Goal: Find contact information: Find contact information

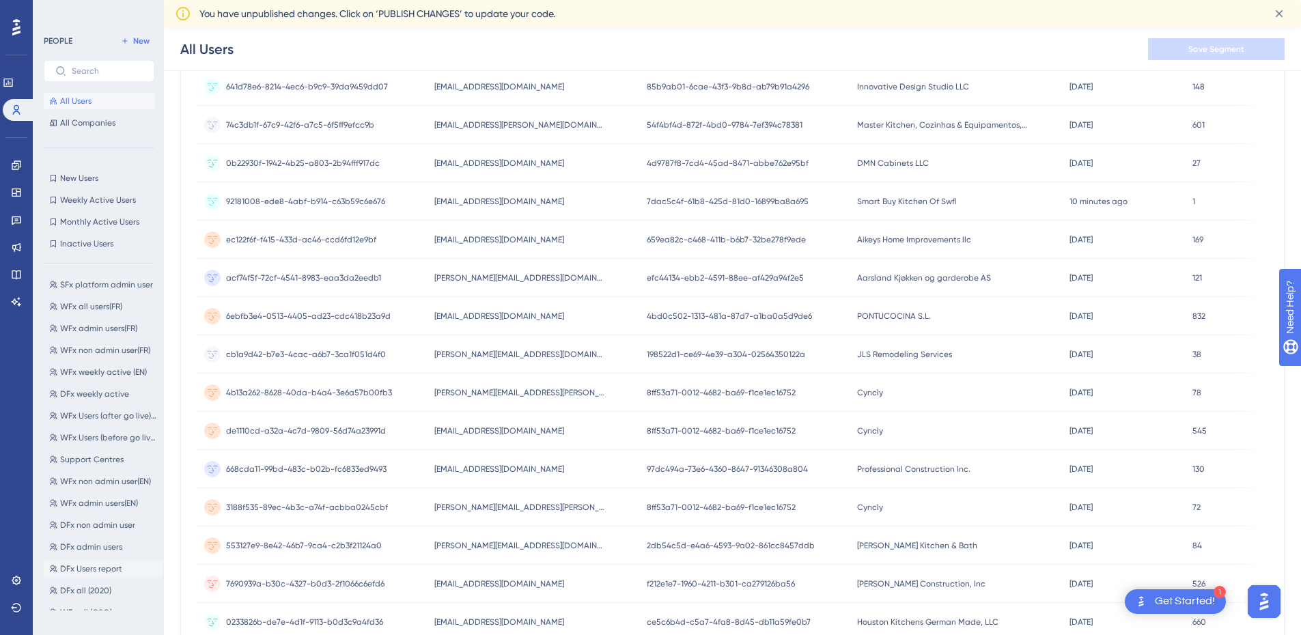
click at [102, 569] on span "DFx Users report" at bounding box center [91, 568] width 62 height 11
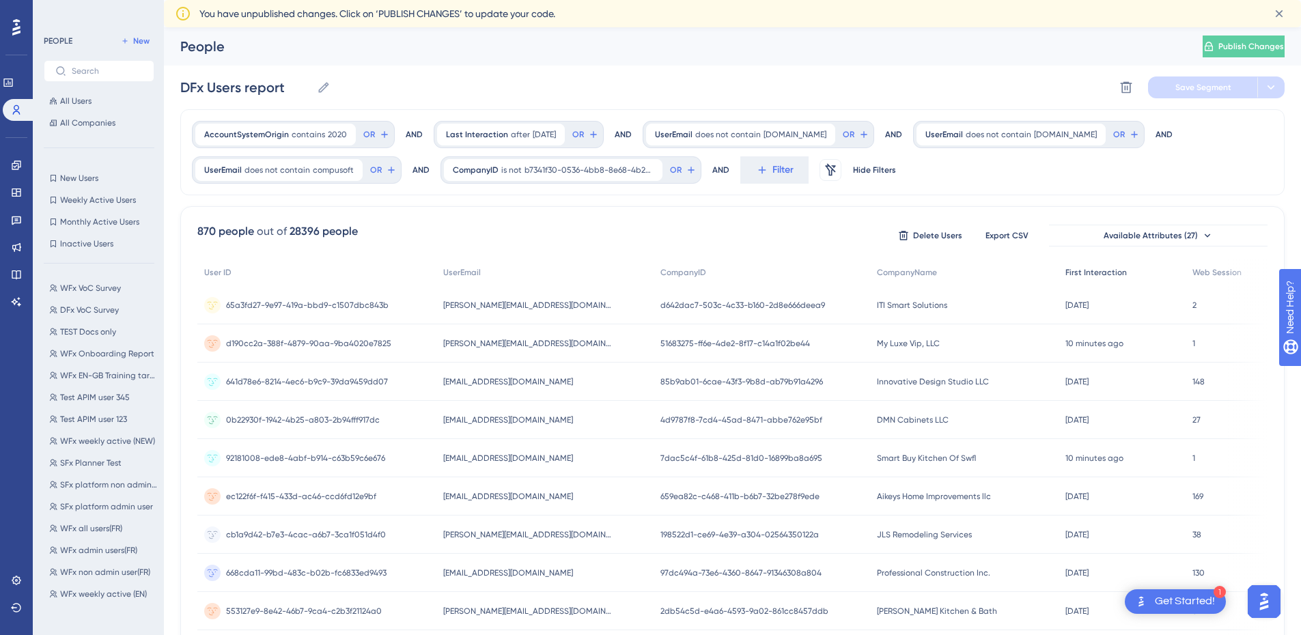
click at [1088, 275] on span "First Interaction" at bounding box center [1095, 272] width 61 height 11
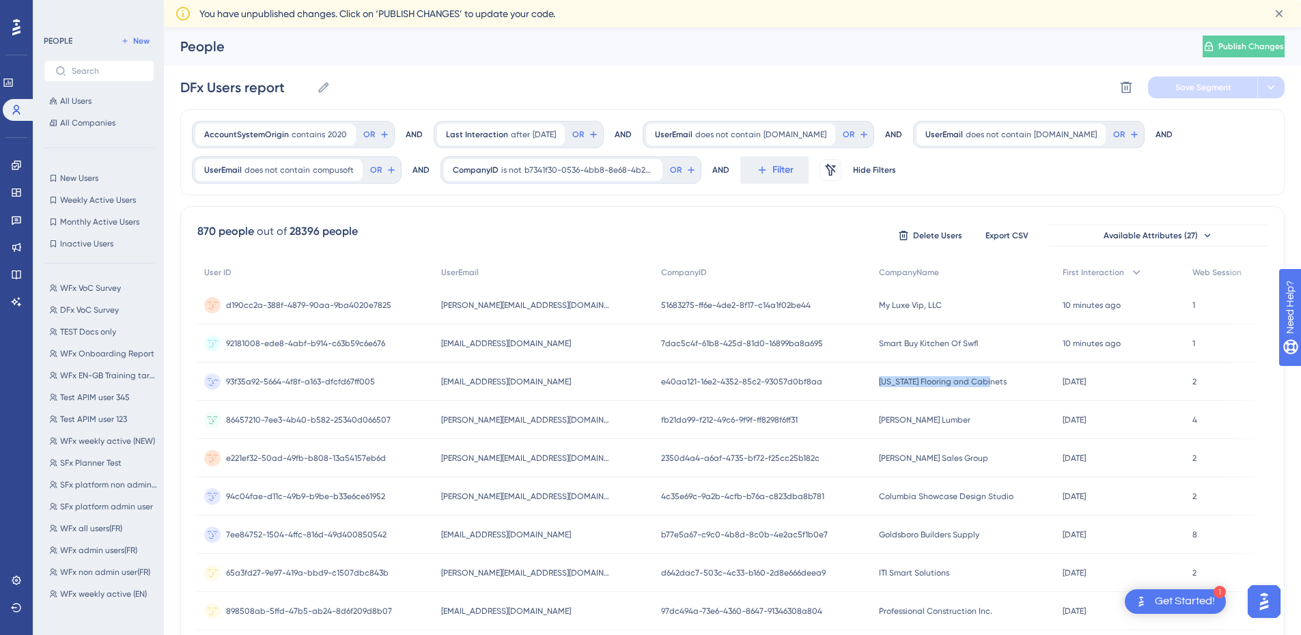
drag, startPoint x: 1000, startPoint y: 380, endPoint x: 871, endPoint y: 387, distance: 129.9
click at [872, 387] on div "Alaska Flooring and Cabinets Alaska Flooring and Cabinets" at bounding box center [964, 382] width 184 height 38
copy span "[US_STATE] Flooring and Cabinets"
drag, startPoint x: 563, startPoint y: 383, endPoint x: 477, endPoint y: 380, distance: 85.4
click at [451, 383] on div "wruckscarpetone@yahoo.com wruckscarpetone@yahoo.com" at bounding box center [544, 382] width 220 height 38
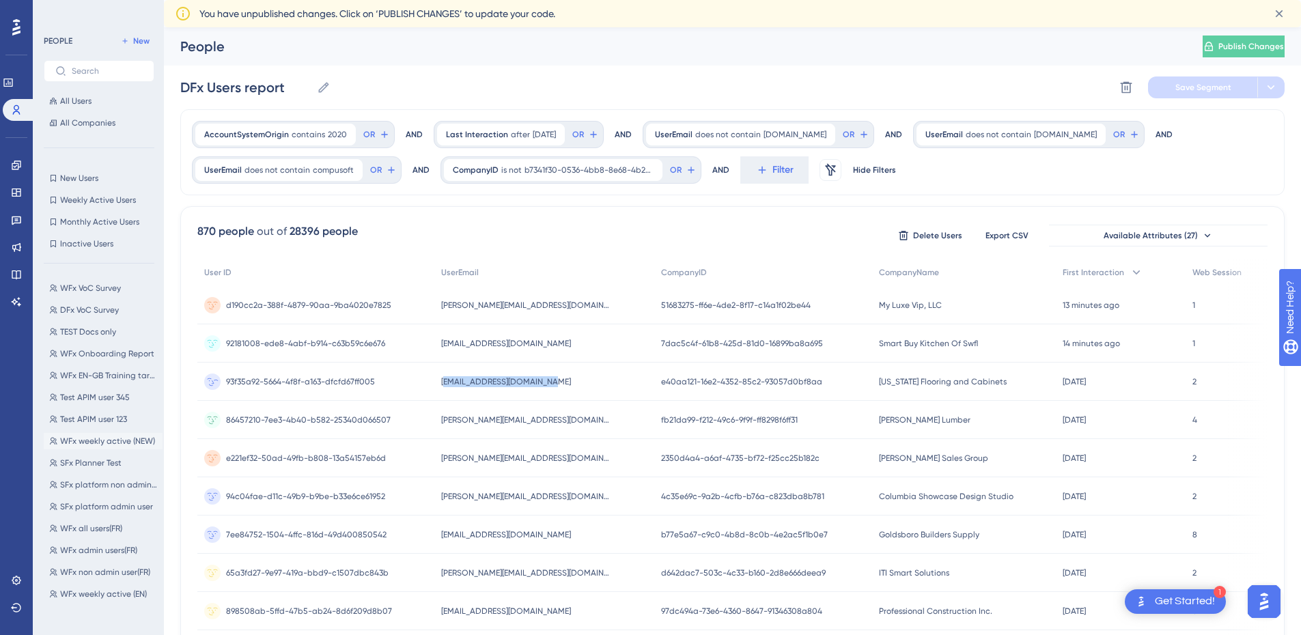
copy span "ruckscarpetone@yahoo.com"
drag, startPoint x: 567, startPoint y: 347, endPoint x: 441, endPoint y: 348, distance: 126.3
click at [441, 348] on div "jack@smartbuykitchenswfl.com jack@smartbuykitchenswfl.com" at bounding box center [544, 343] width 220 height 38
drag, startPoint x: 948, startPoint y: 346, endPoint x: 890, endPoint y: 345, distance: 58.1
click at [873, 346] on div "Smart Buy Kitchen Of Swfl Smart Buy Kitchen Of Swfl" at bounding box center [964, 343] width 184 height 38
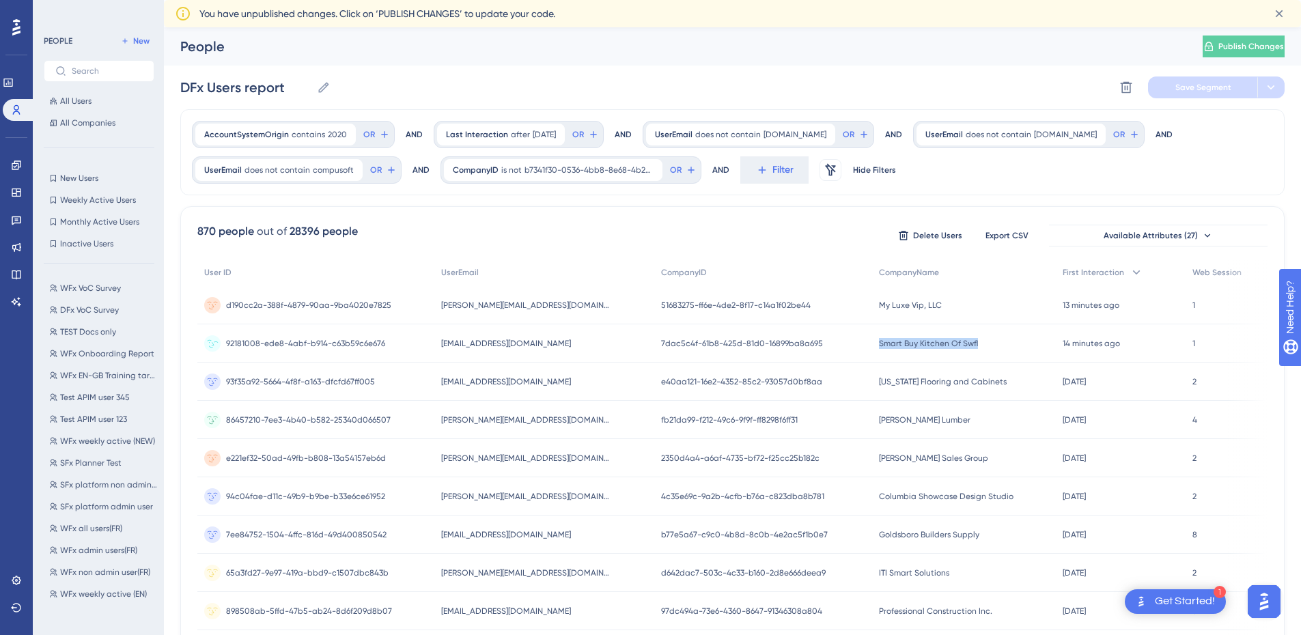
copy span "Smart Buy Kitchen Of Swfl"
drag, startPoint x: 546, startPoint y: 348, endPoint x: 445, endPoint y: 346, distance: 101.8
click at [445, 346] on div "jack@smartbuykitchenswfl.com jack@smartbuykitchenswfl.com" at bounding box center [544, 343] width 220 height 38
copy span "[EMAIL_ADDRESS][DOMAIN_NAME]"
drag, startPoint x: 929, startPoint y: 307, endPoint x: 898, endPoint y: 306, distance: 31.4
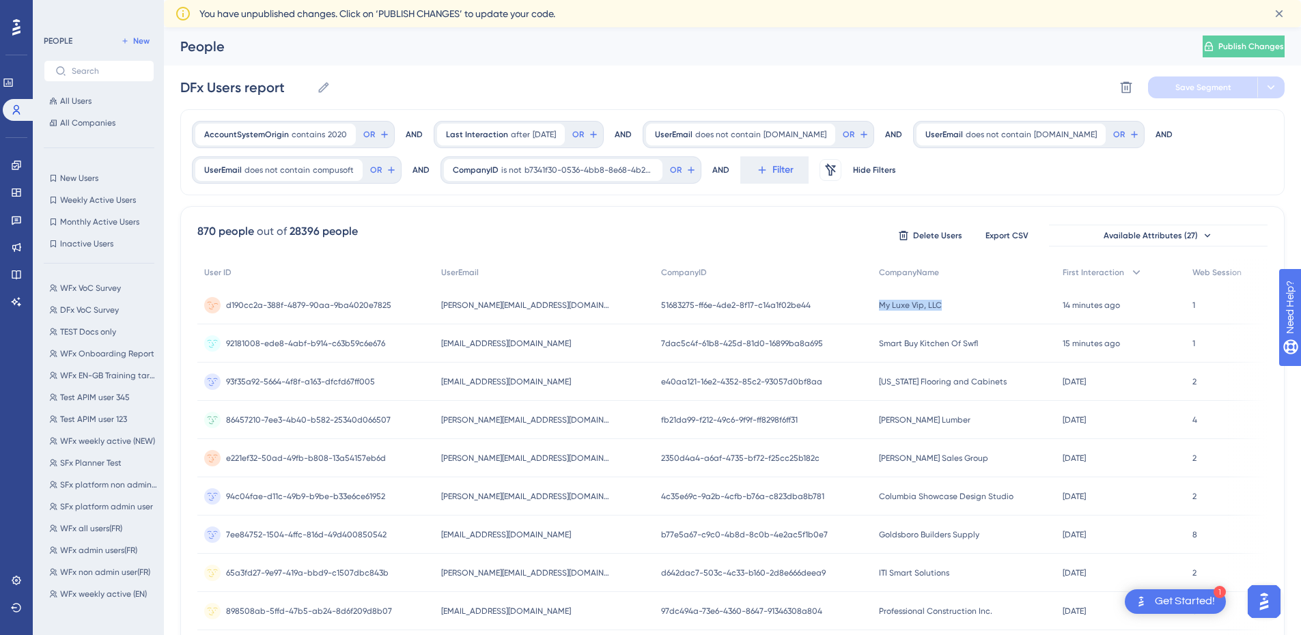
click at [872, 308] on div "My Luxe Vip, LLC My Luxe Vip, LLC" at bounding box center [964, 305] width 184 height 38
copy span "My Luxe Vip, LLC"
drag, startPoint x: 571, startPoint y: 306, endPoint x: 445, endPoint y: 309, distance: 125.7
click at [445, 309] on div "monica@myluxevip.com monica@myluxevip.com" at bounding box center [544, 305] width 220 height 38
copy span "[PERSON_NAME][EMAIL_ADDRESS][DOMAIN_NAME]"
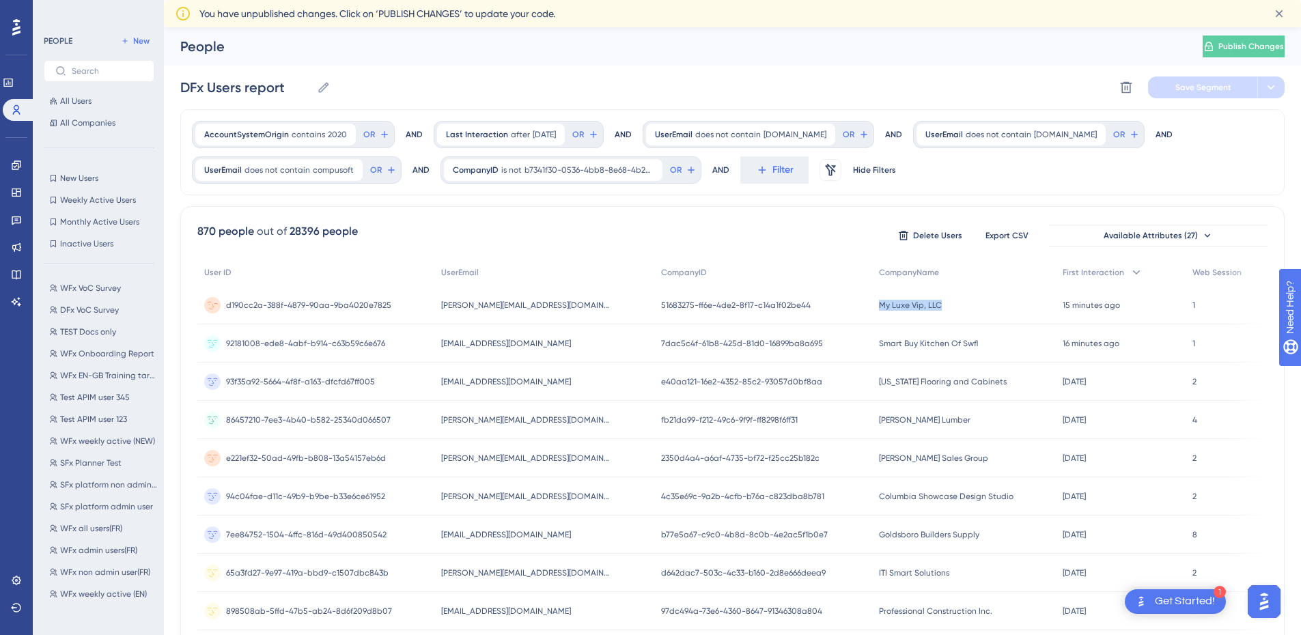
drag, startPoint x: 946, startPoint y: 311, endPoint x: 890, endPoint y: 311, distance: 56.0
click at [873, 312] on div "My Luxe Vip, LLC My Luxe Vip, LLC" at bounding box center [964, 305] width 184 height 38
copy span "My Luxe Vip, LLC"
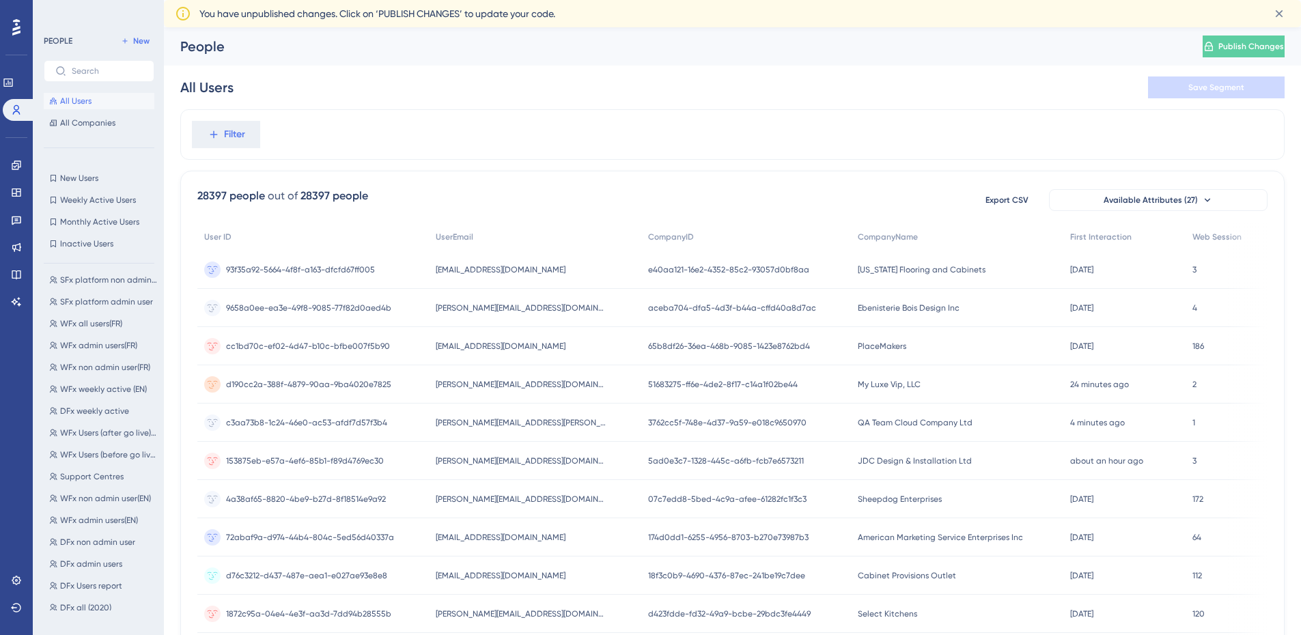
scroll to position [222, 0]
click at [104, 565] on span "DFx Users report" at bounding box center [91, 568] width 62 height 11
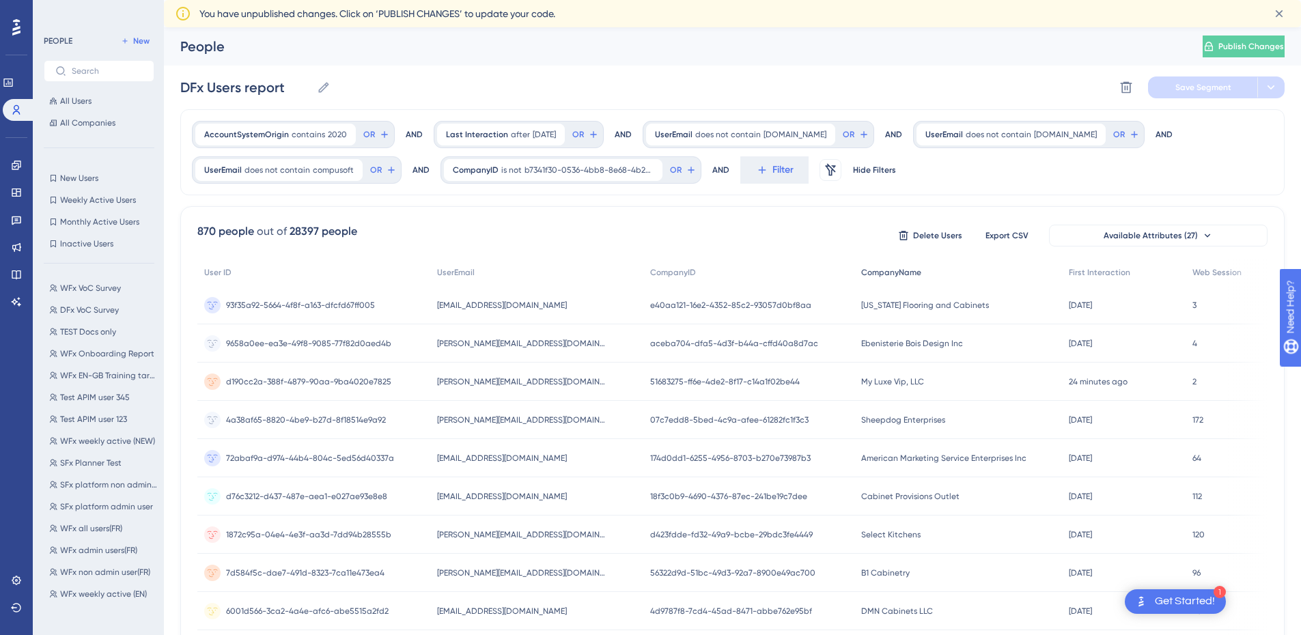
scroll to position [0, 0]
click at [1086, 271] on span "First Interaction" at bounding box center [1099, 272] width 61 height 11
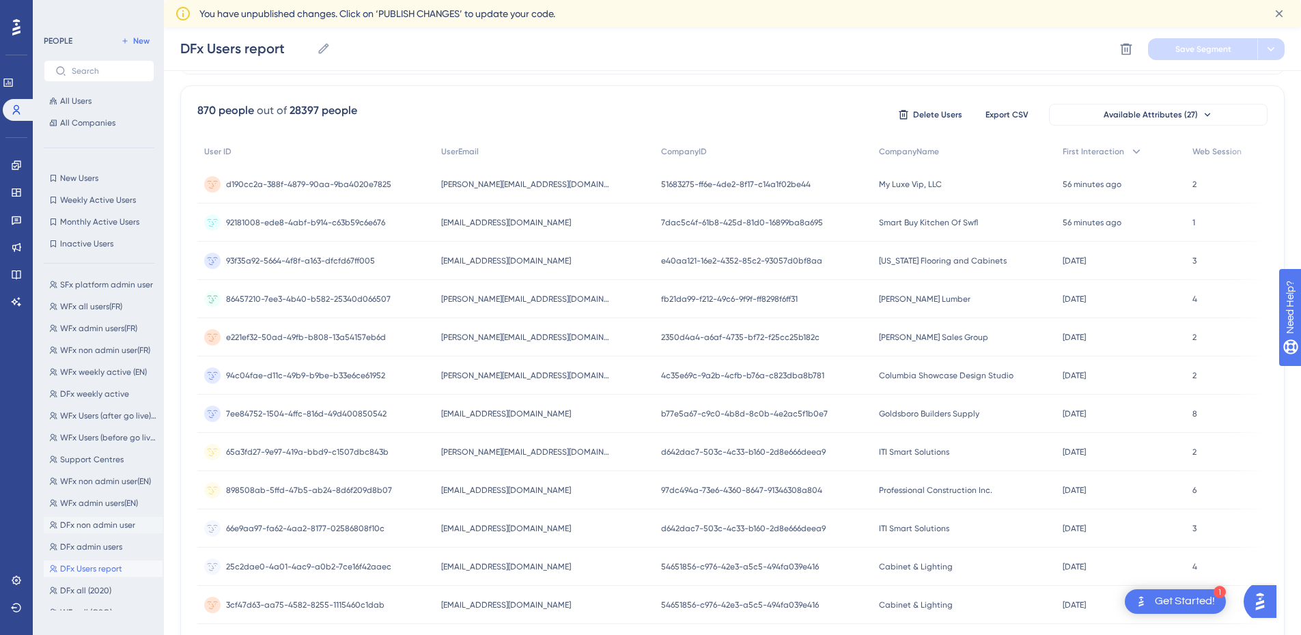
scroll to position [341, 0]
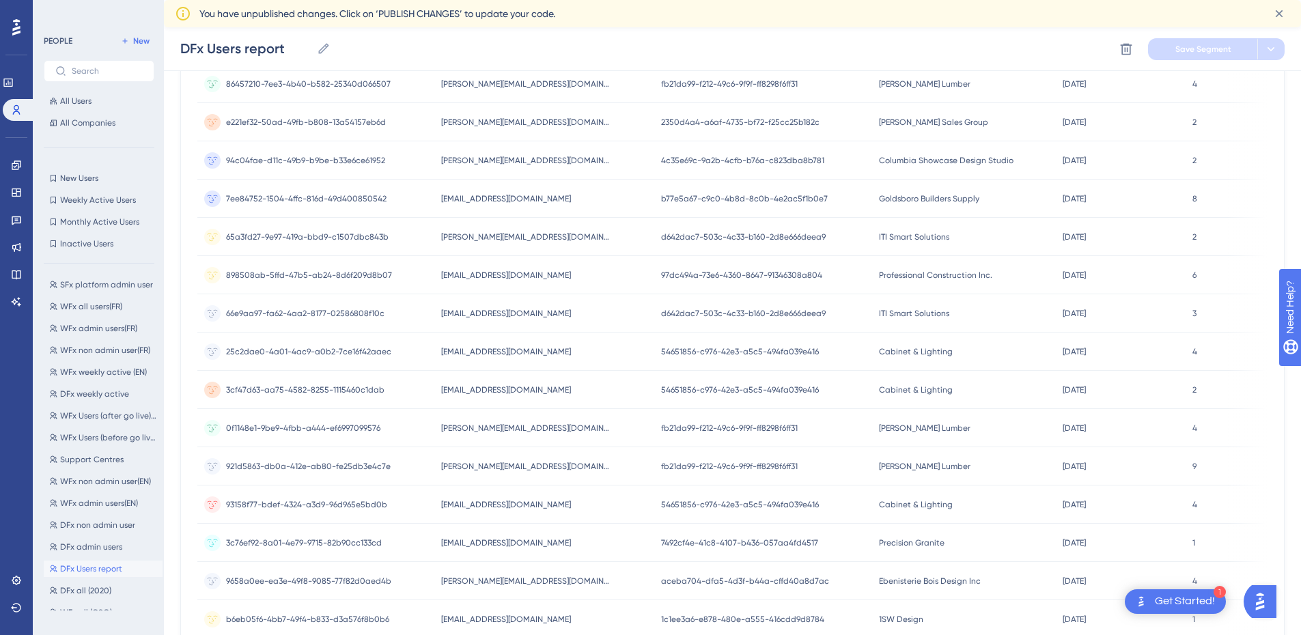
click at [120, 564] on span "DFx Users report" at bounding box center [91, 568] width 62 height 11
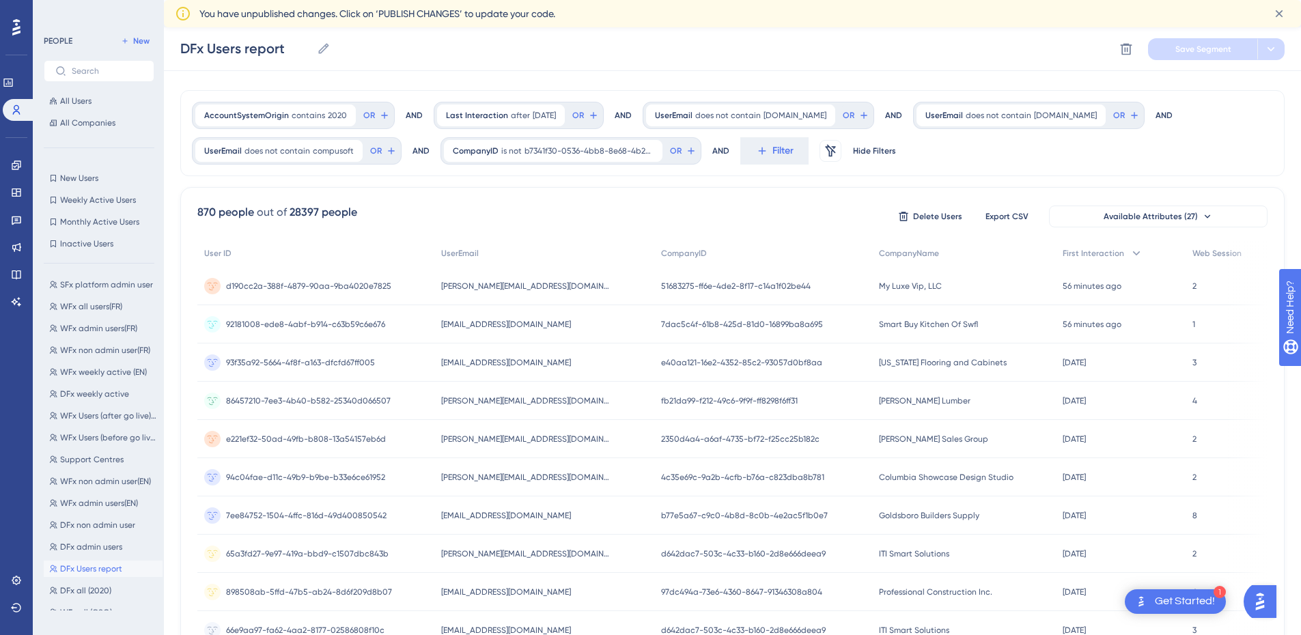
scroll to position [0, 0]
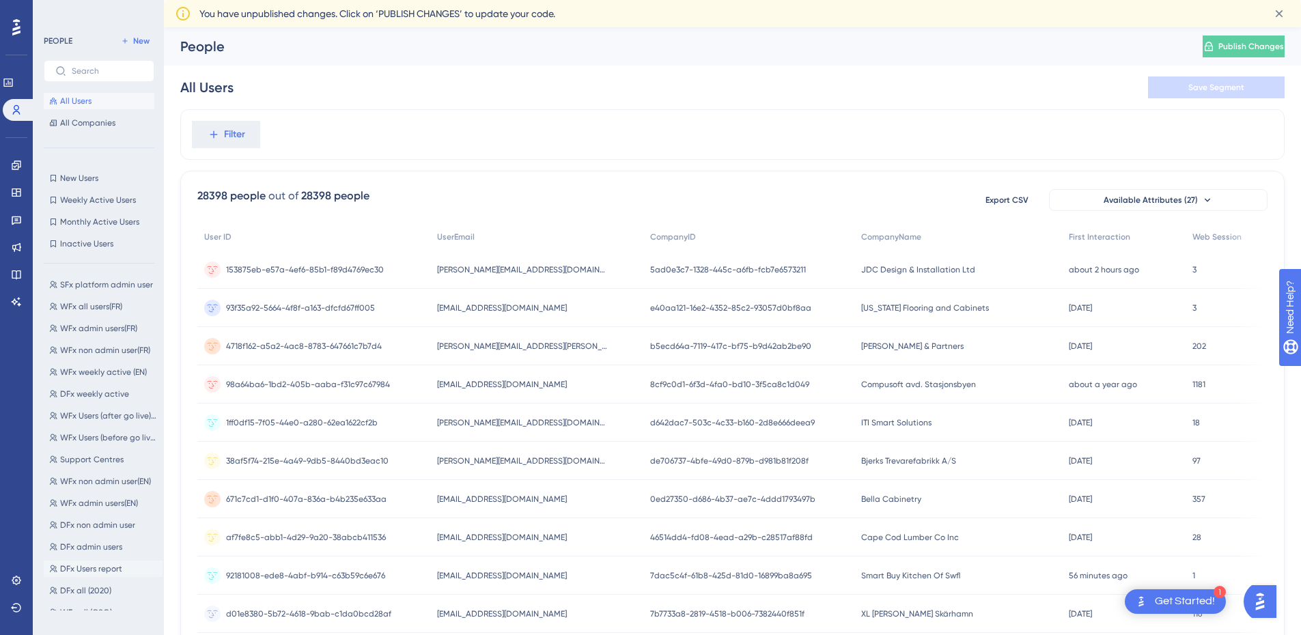
click at [117, 566] on span "DFx Users report" at bounding box center [91, 568] width 62 height 11
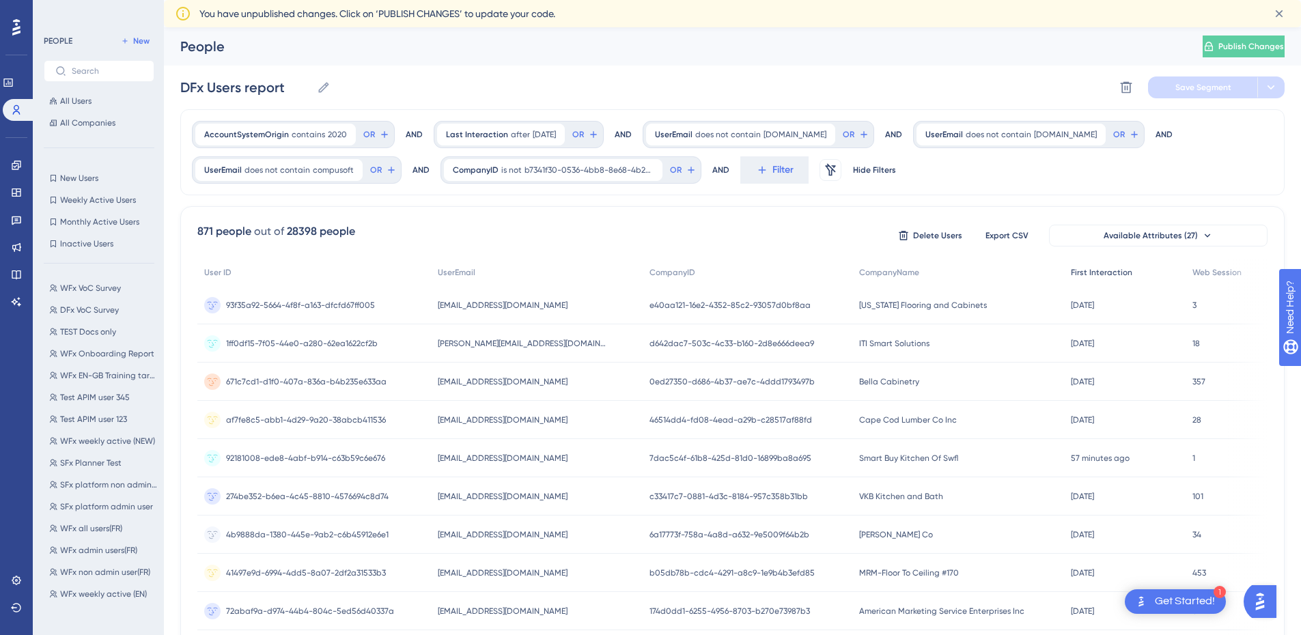
click at [1113, 276] on span "First Interaction" at bounding box center [1101, 272] width 61 height 11
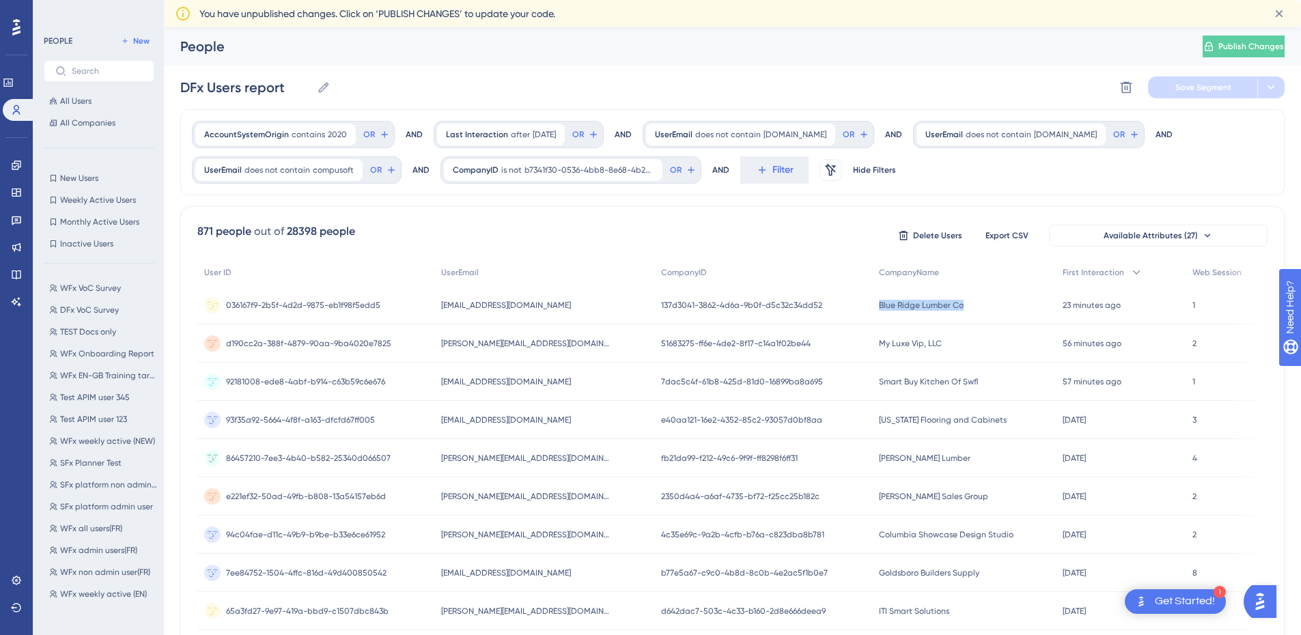
drag, startPoint x: 972, startPoint y: 307, endPoint x: 873, endPoint y: 307, distance: 99.0
click at [873, 307] on div "Blue Ridge Lumber Co [GEOGRAPHIC_DATA] Lumber Co" at bounding box center [964, 305] width 184 height 38
copy span "Blue Ridge Lumber Co"
drag, startPoint x: 581, startPoint y: 303, endPoint x: 440, endPoint y: 311, distance: 140.9
click at [440, 311] on div "[EMAIL_ADDRESS][DOMAIN_NAME] [EMAIL_ADDRESS][DOMAIN_NAME]" at bounding box center [544, 305] width 220 height 38
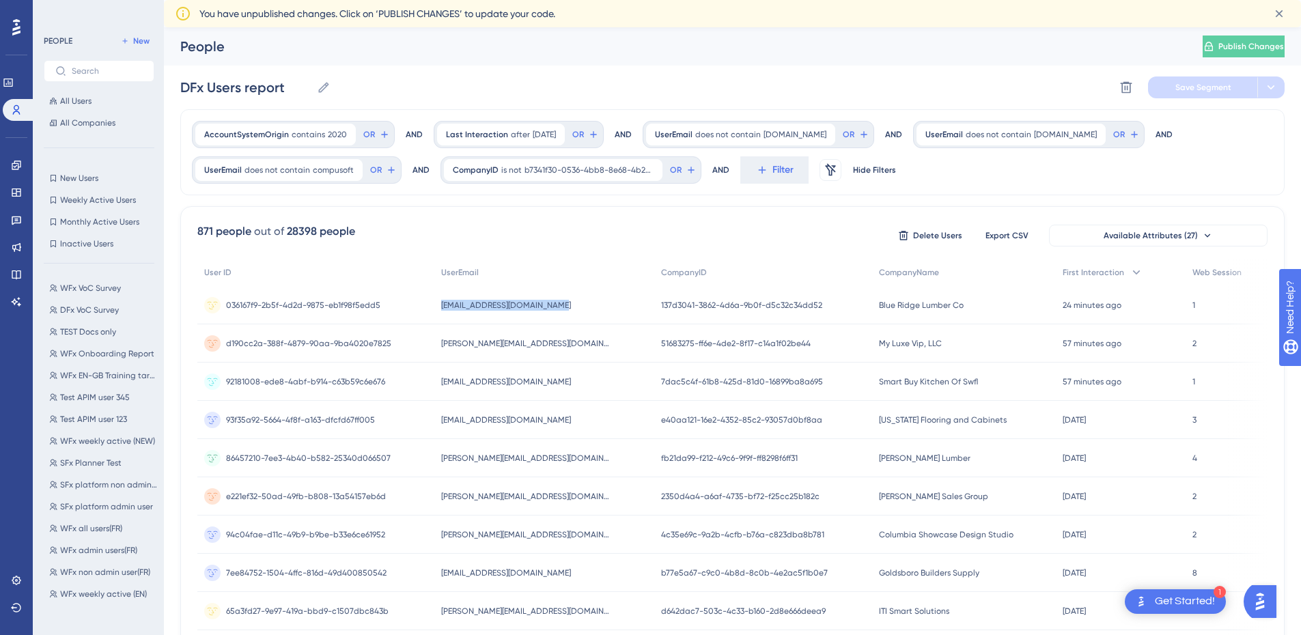
copy span "[EMAIL_ADDRESS][DOMAIN_NAME]"
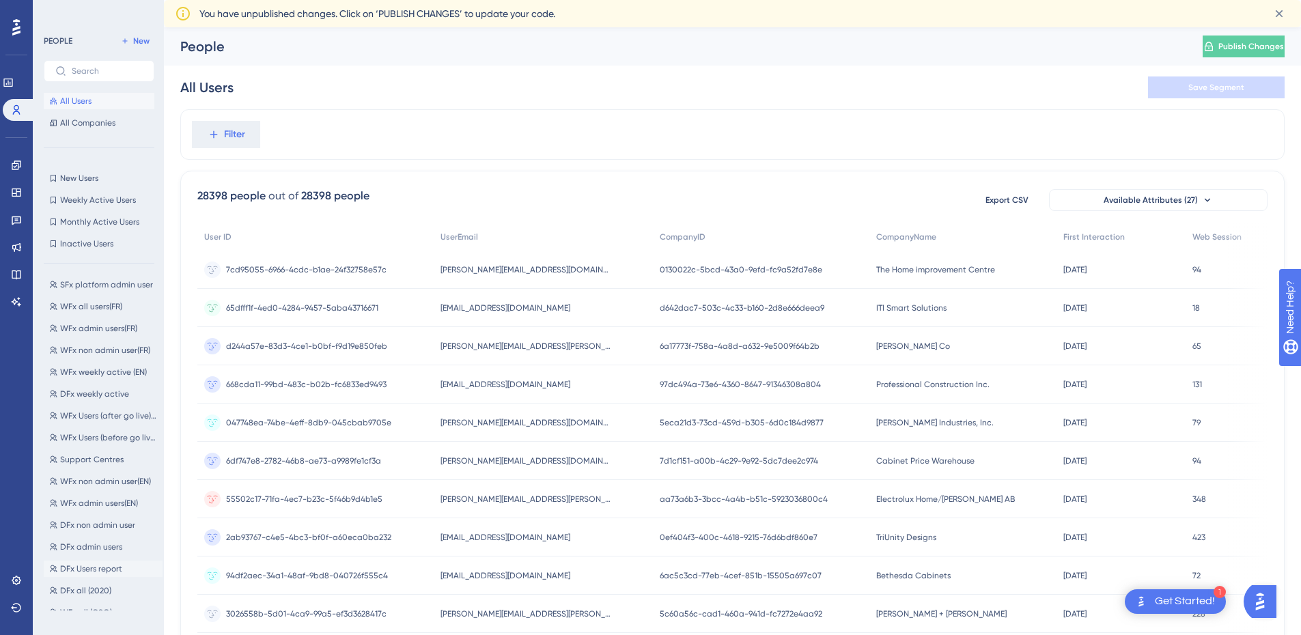
click at [111, 569] on span "DFx Users report" at bounding box center [91, 568] width 62 height 11
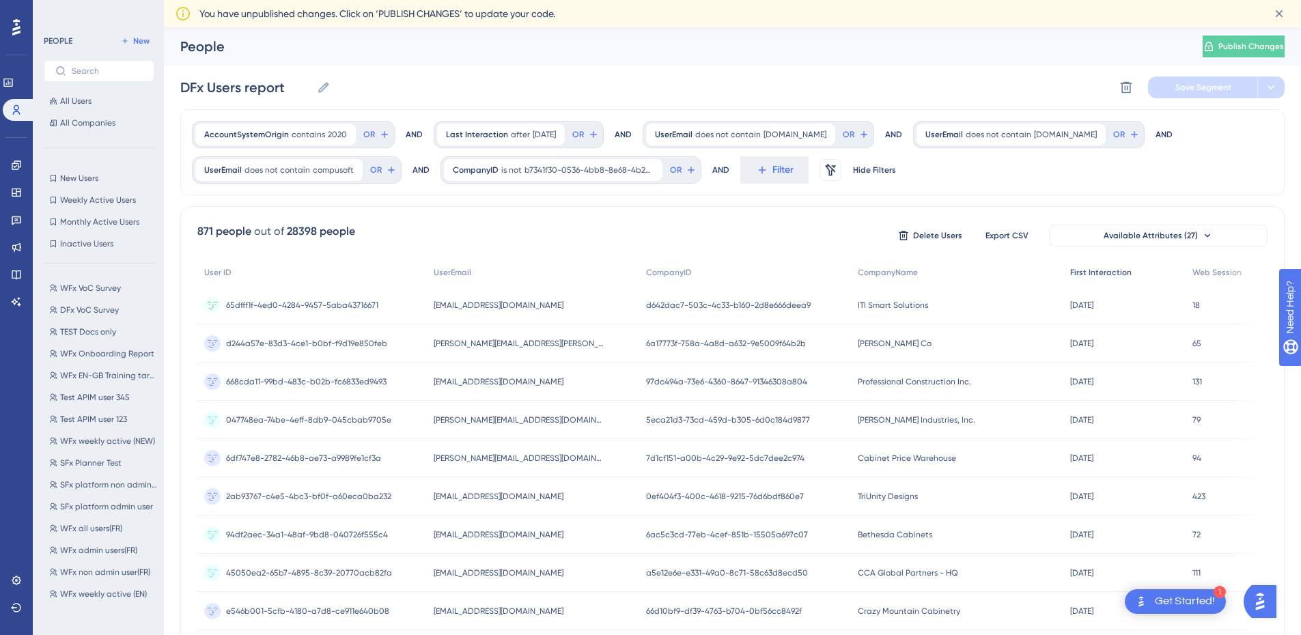
click at [1114, 273] on span "First Interaction" at bounding box center [1100, 272] width 61 height 11
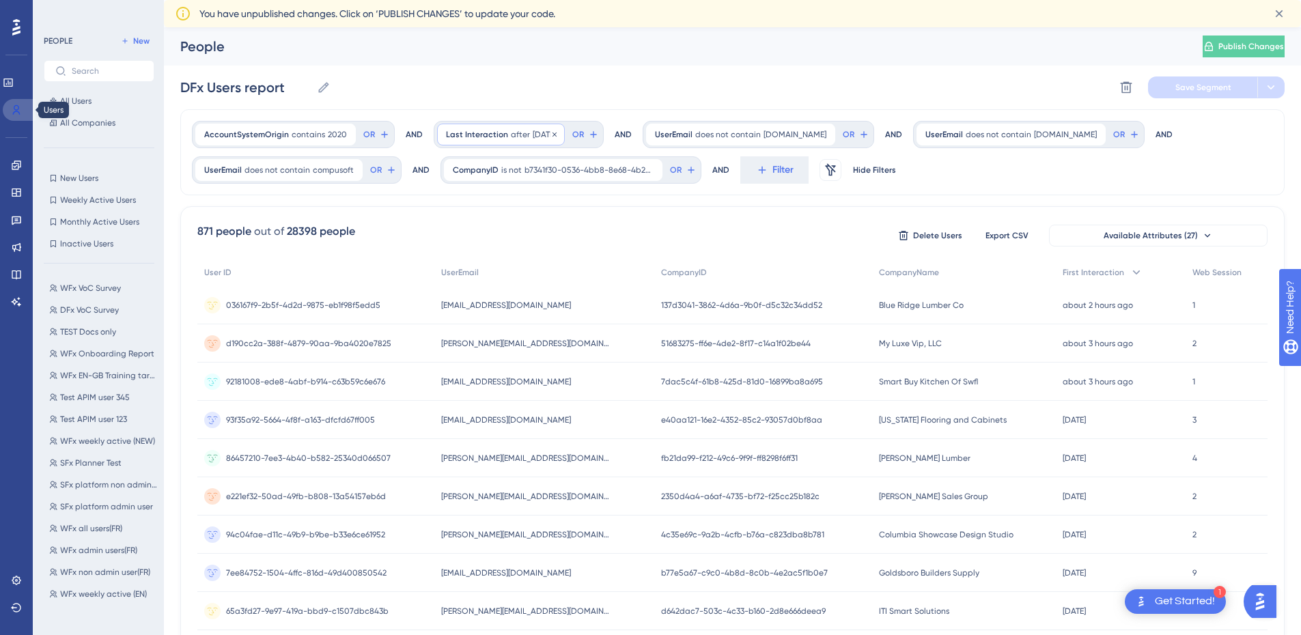
drag, startPoint x: 15, startPoint y: 113, endPoint x: 440, endPoint y: 139, distance: 426.2
click at [15, 113] on icon at bounding box center [16, 109] width 11 height 11
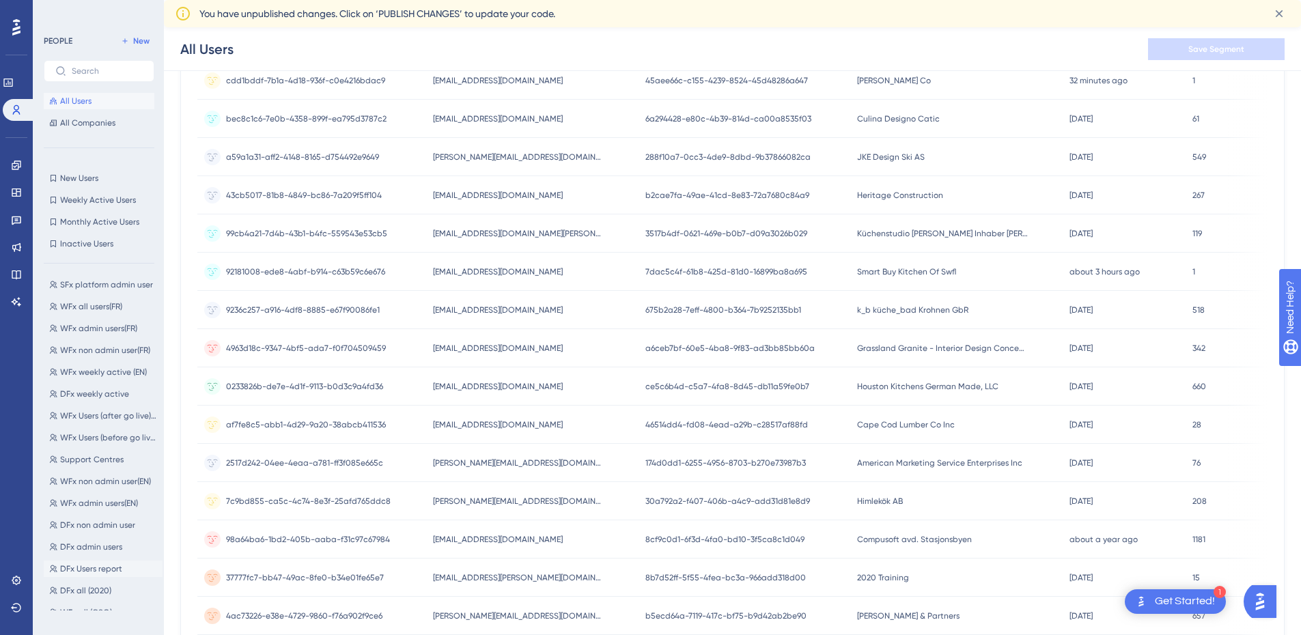
scroll to position [478, 0]
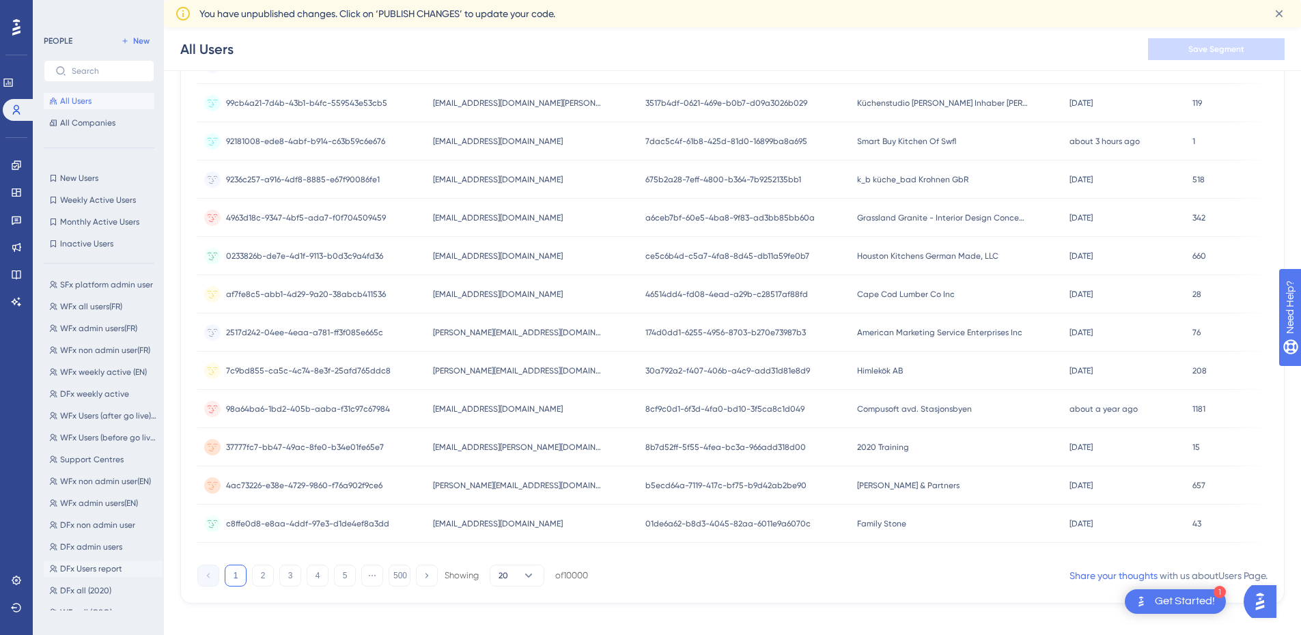
click at [100, 567] on span "DFx Users report" at bounding box center [91, 568] width 62 height 11
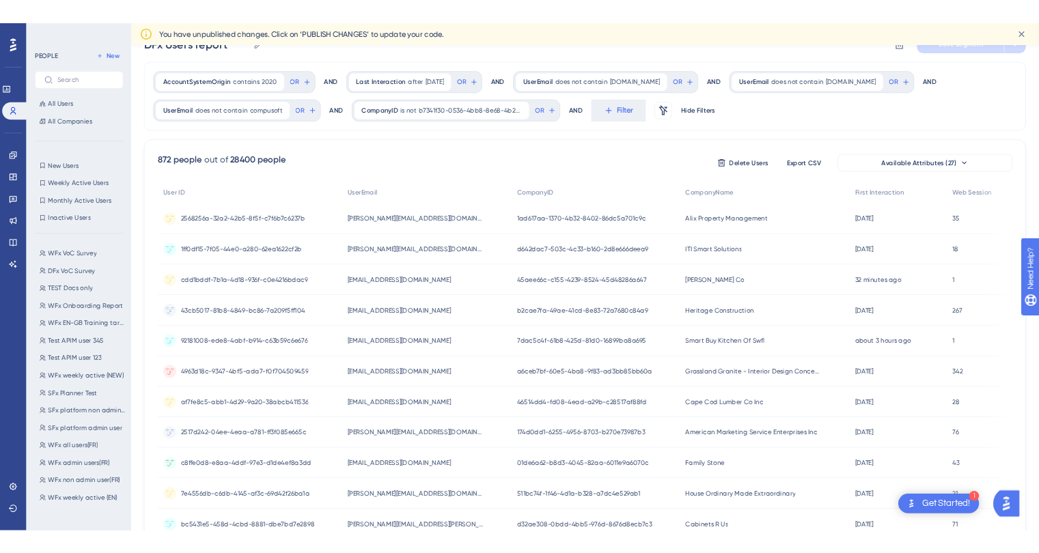
scroll to position [0, 0]
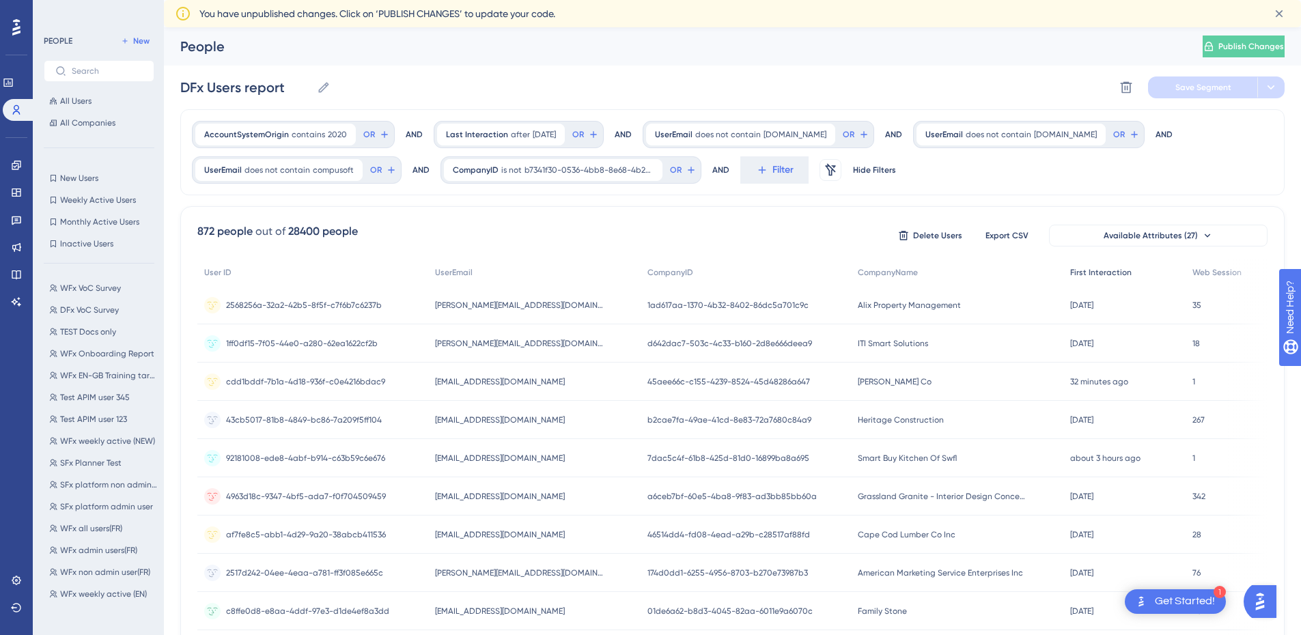
click at [1096, 270] on span "First Interaction" at bounding box center [1100, 272] width 61 height 11
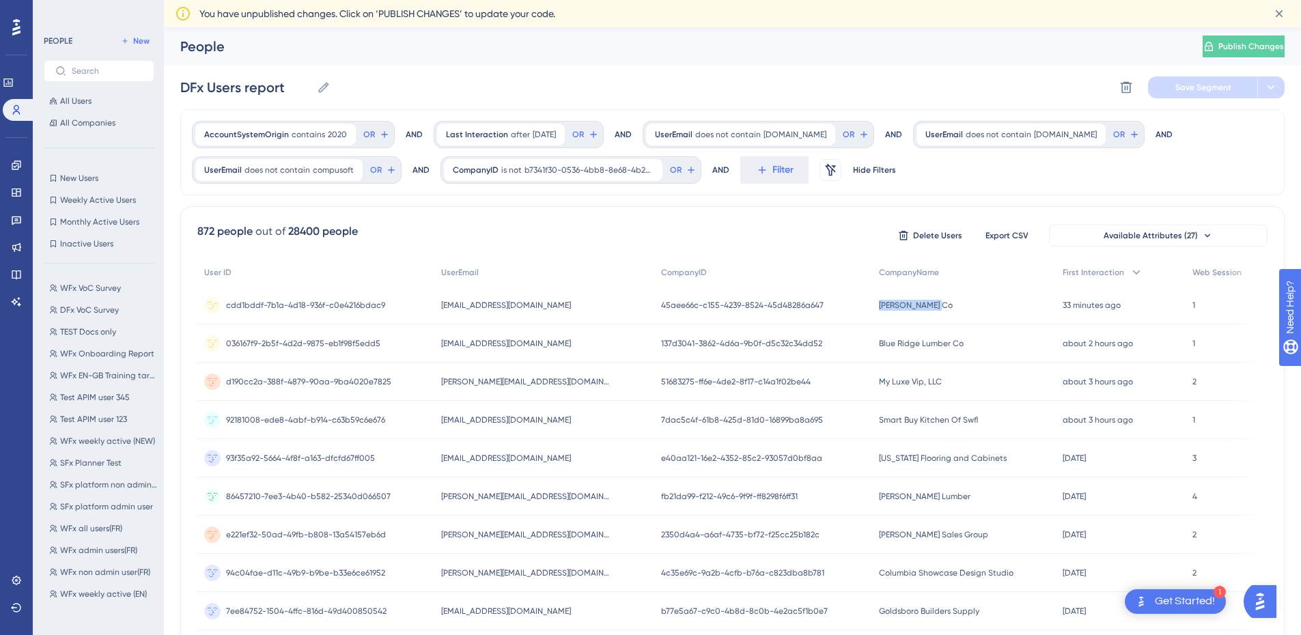
drag, startPoint x: 936, startPoint y: 301, endPoint x: 869, endPoint y: 304, distance: 67.0
click at [872, 304] on div "S W Collins Co S W Collins Co" at bounding box center [964, 305] width 184 height 38
copy span "[PERSON_NAME] Co"
drag, startPoint x: 568, startPoint y: 304, endPoint x: 445, endPoint y: 310, distance: 123.1
click at [445, 310] on div "barbm@swcollins.com barbm@swcollins.com" at bounding box center [544, 305] width 220 height 38
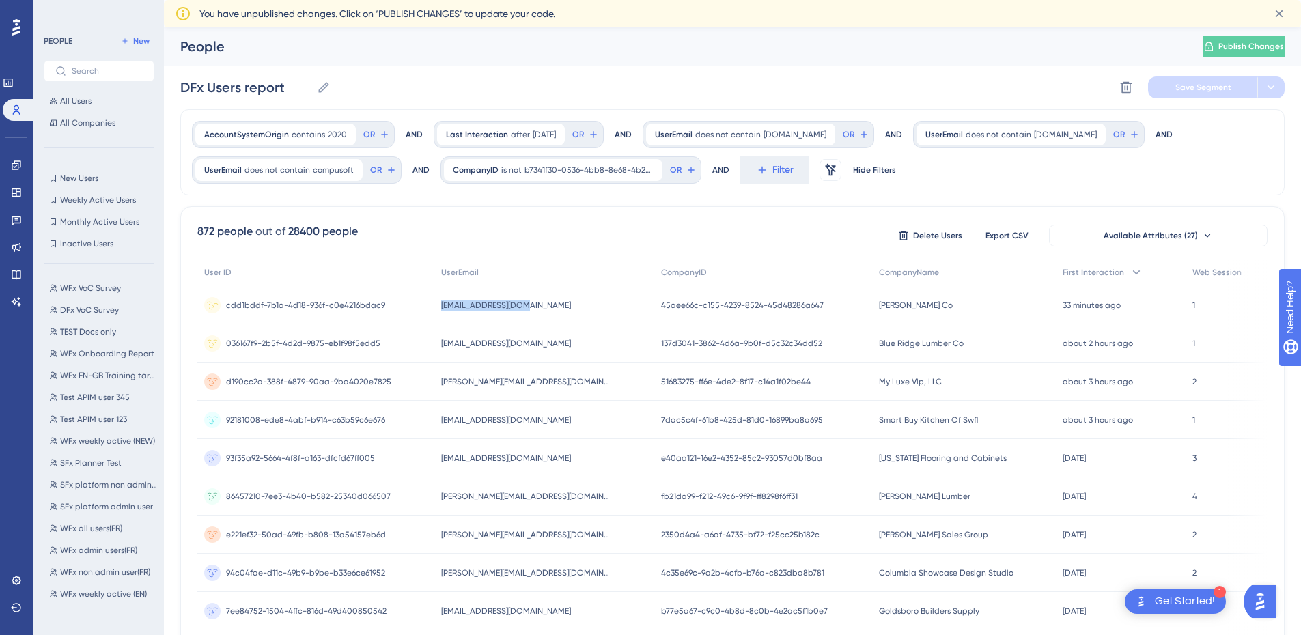
copy span "[EMAIL_ADDRESS][DOMAIN_NAME]"
drag, startPoint x: 575, startPoint y: 348, endPoint x: 445, endPoint y: 347, distance: 129.7
click at [445, 347] on div "kdenico@blueridgelumber.com kdenico@blueridgelumber.com" at bounding box center [544, 343] width 220 height 38
copy span "[EMAIL_ADDRESS][DOMAIN_NAME]"
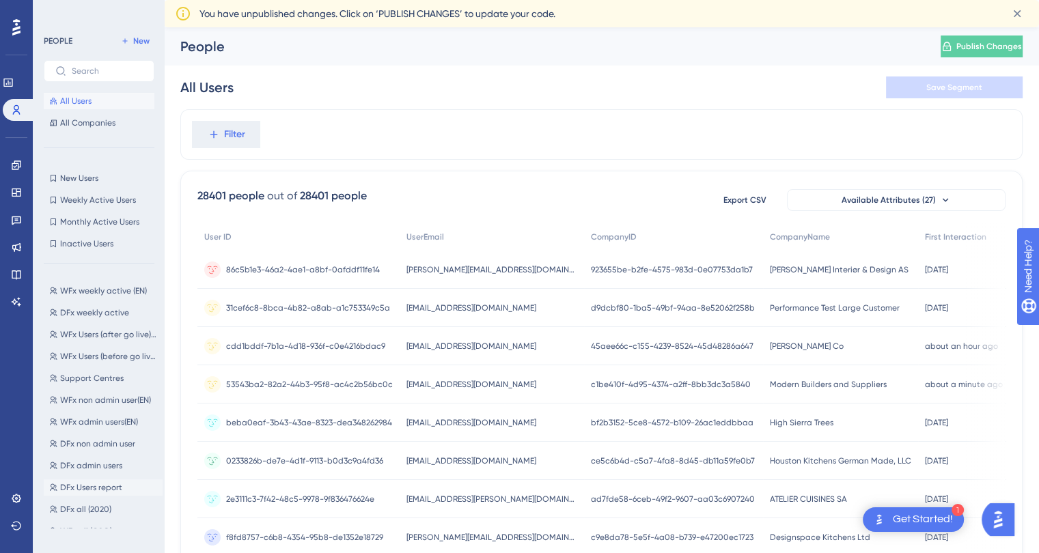
click at [99, 491] on span "DFx Users report" at bounding box center [91, 487] width 62 height 11
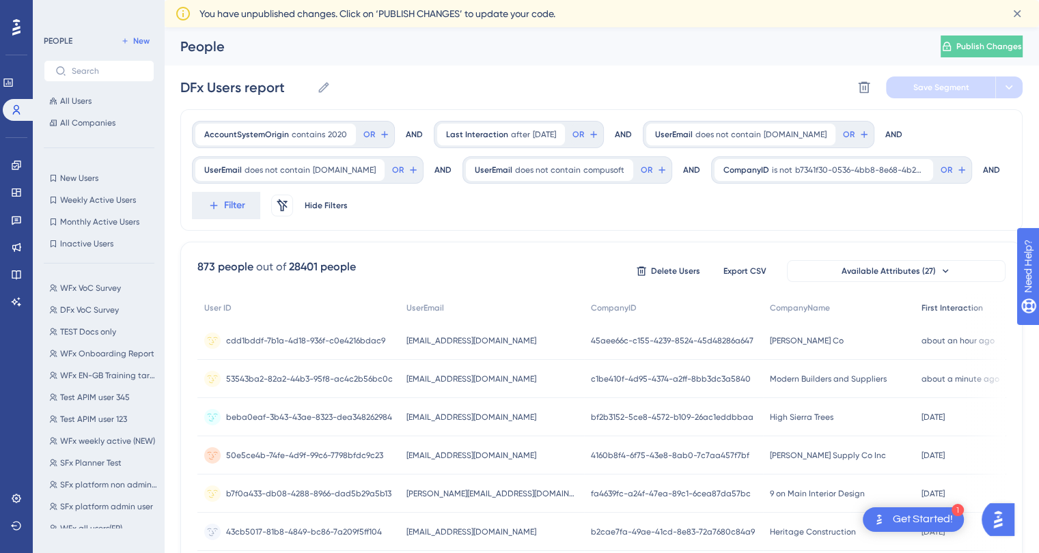
click at [921, 307] on span "First Interaction" at bounding box center [951, 308] width 61 height 11
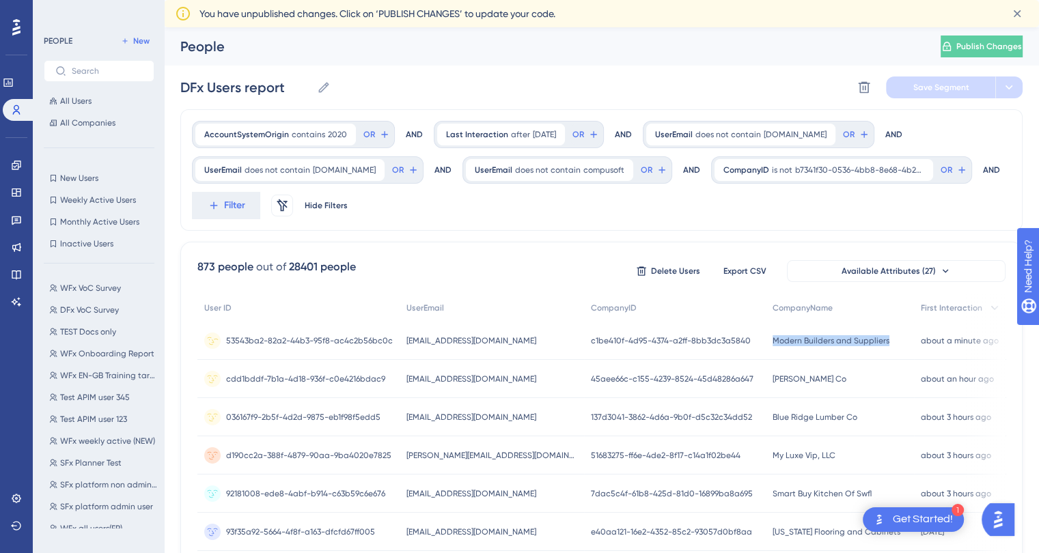
drag, startPoint x: 871, startPoint y: 341, endPoint x: 754, endPoint y: 339, distance: 117.5
click at [765, 339] on div "Modern Builders and Suppliers Modern Builders and Suppliers" at bounding box center [839, 341] width 148 height 38
copy span "Modern Builders and Suppliers"
drag, startPoint x: 565, startPoint y: 341, endPoint x: 404, endPoint y: 341, distance: 161.2
click at [404, 341] on div "[EMAIL_ADDRESS][DOMAIN_NAME] [EMAIL_ADDRESS][DOMAIN_NAME]" at bounding box center [491, 341] width 184 height 38
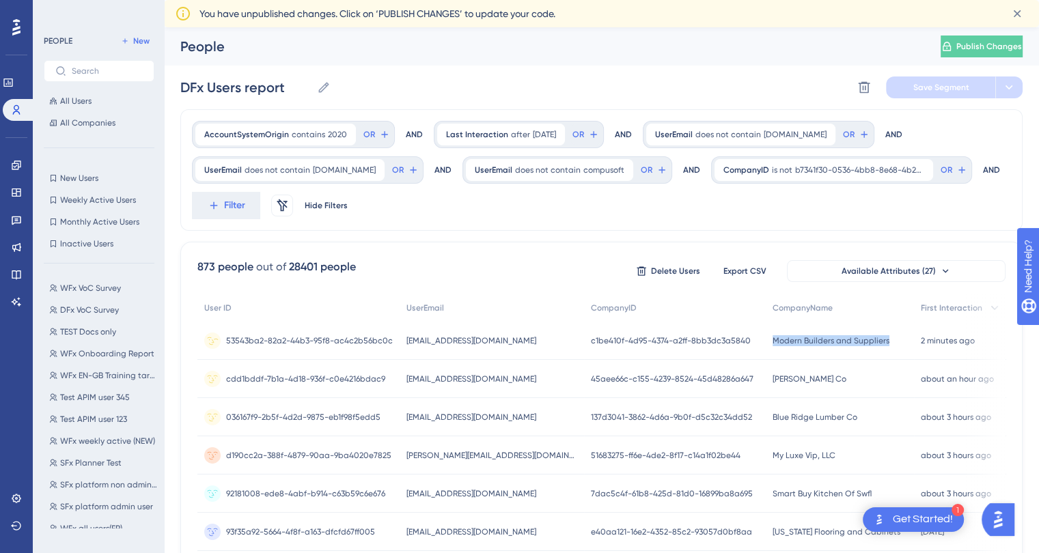
copy span "[EMAIL_ADDRESS][DOMAIN_NAME]"
